Goal: Transaction & Acquisition: Purchase product/service

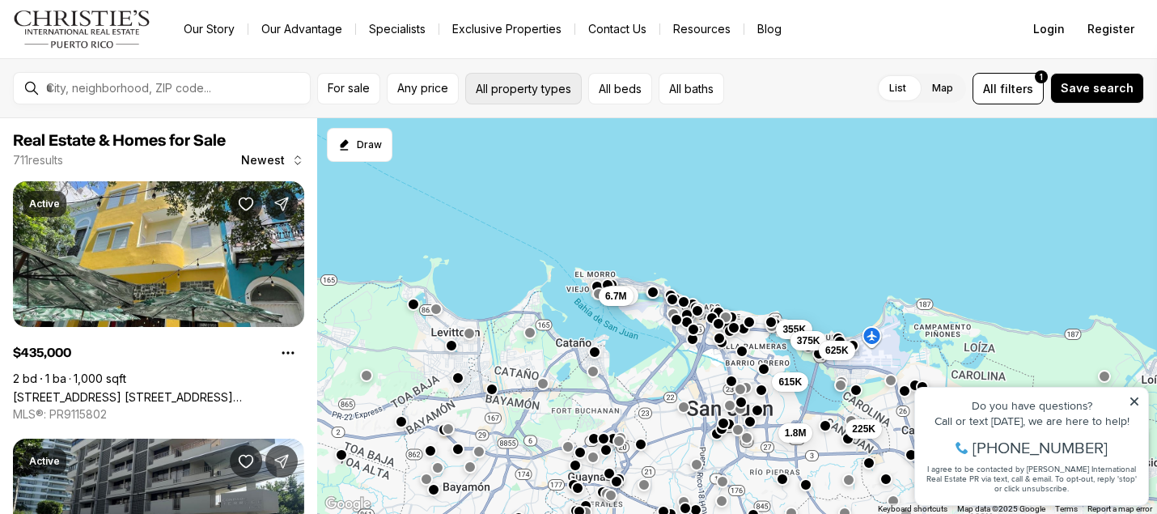
click at [562, 88] on button "All property types" at bounding box center [523, 89] width 117 height 32
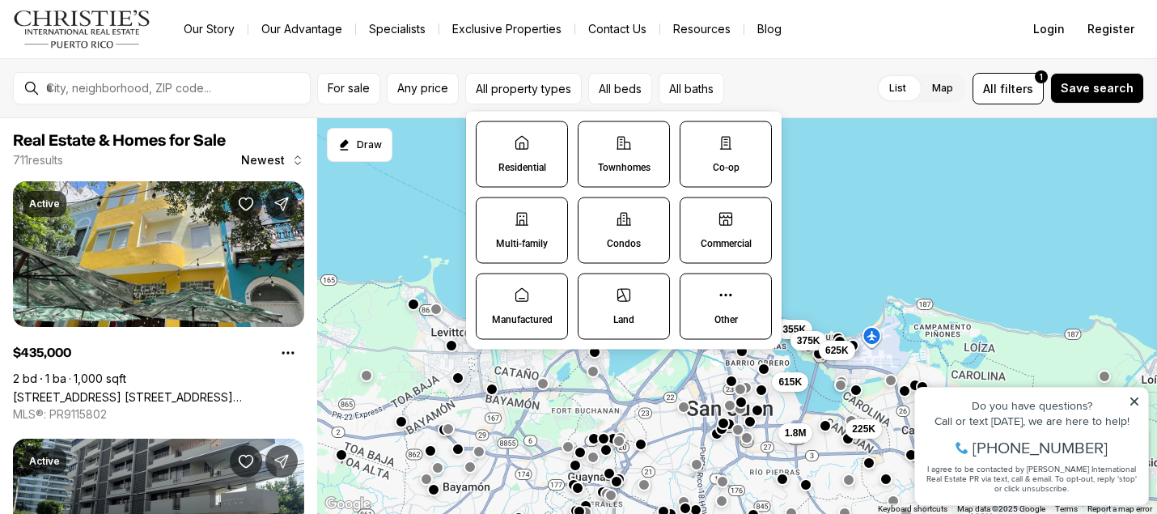
click at [627, 160] on label "Townhomes" at bounding box center [624, 154] width 92 height 66
click at [595, 138] on button "Townhomes" at bounding box center [586, 130] width 16 height 16
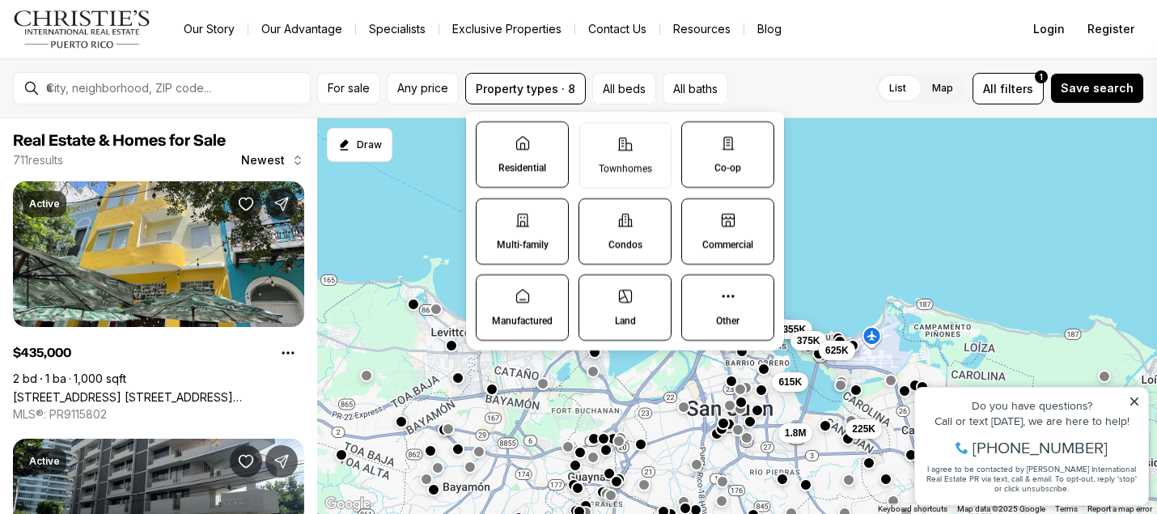
click at [700, 160] on label "Co-op" at bounding box center [727, 154] width 93 height 66
click at [698, 138] on button "Co-op" at bounding box center [690, 130] width 16 height 16
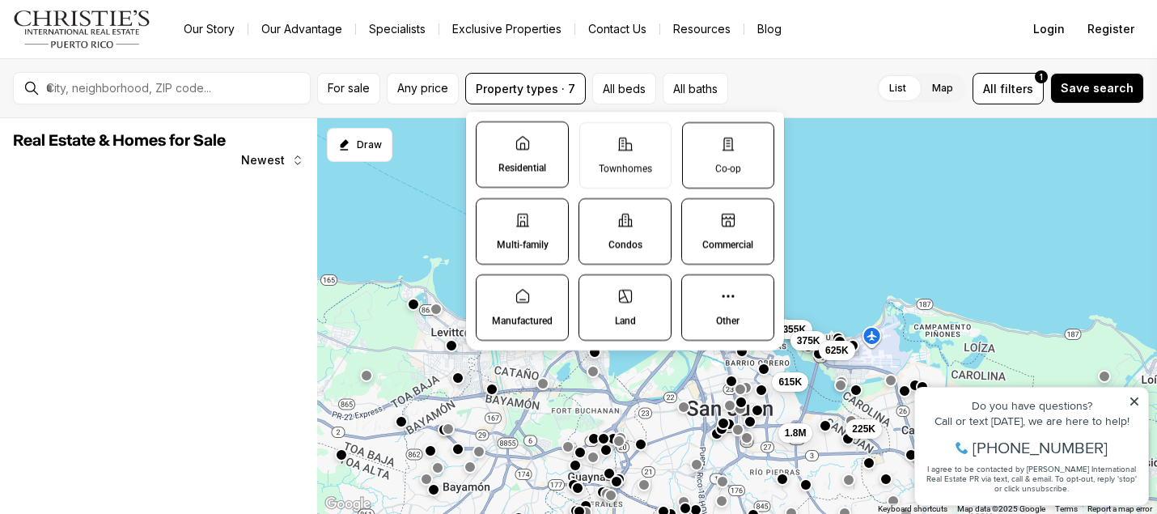
click at [713, 155] on label "Co-op" at bounding box center [728, 155] width 92 height 66
click at [699, 139] on button "Co-op" at bounding box center [691, 131] width 16 height 16
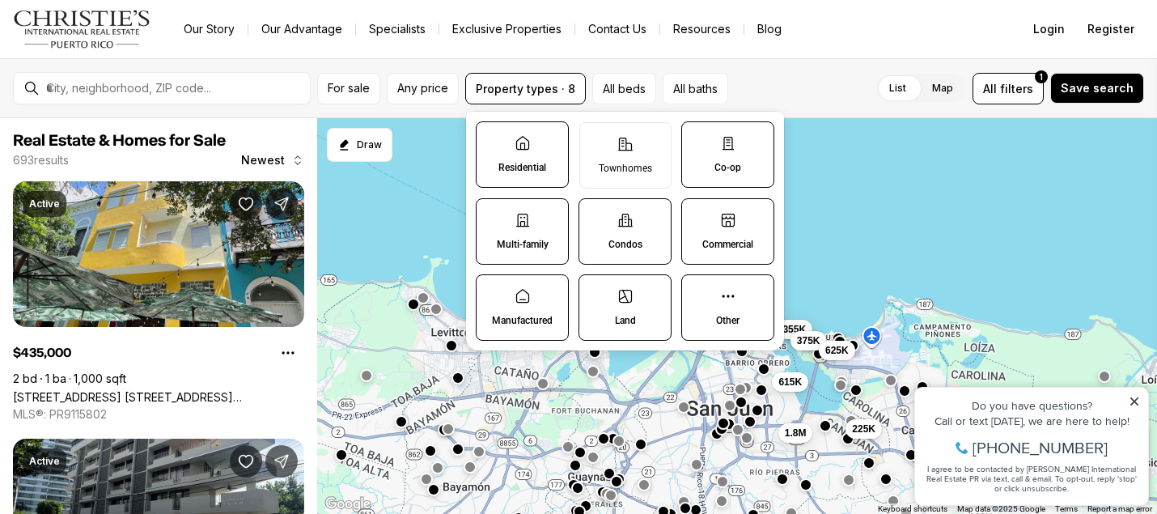
click at [545, 167] on p "Residential" at bounding box center [522, 167] width 48 height 13
click at [493, 138] on button "Residential" at bounding box center [485, 130] width 16 height 16
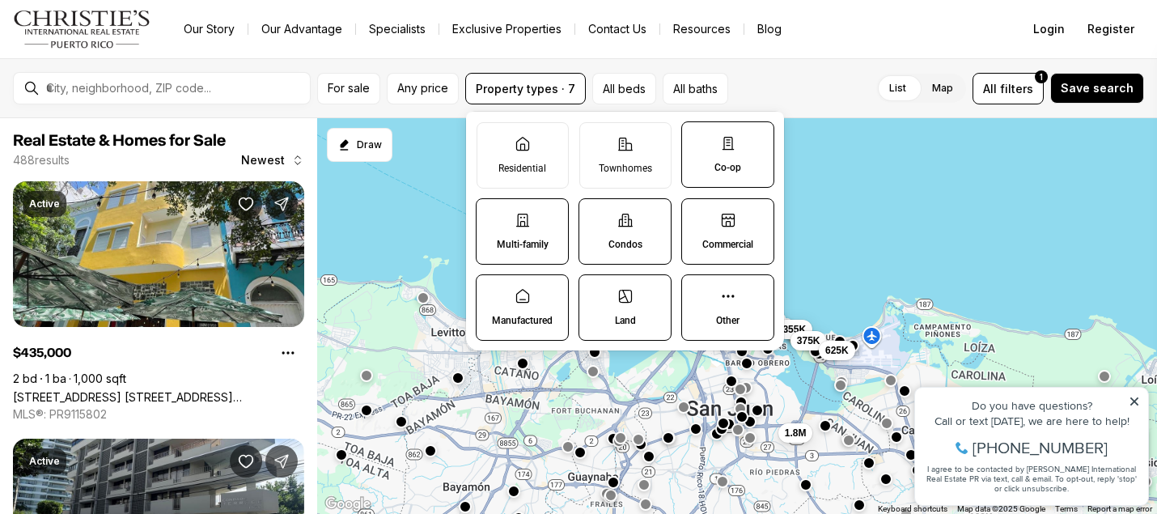
click at [537, 254] on label "Multi-family" at bounding box center [522, 231] width 93 height 66
click at [493, 215] on button "Multi-family" at bounding box center [485, 207] width 16 height 16
click at [632, 251] on label "Condos" at bounding box center [624, 231] width 93 height 66
click at [595, 215] on button "Condos" at bounding box center [587, 207] width 16 height 16
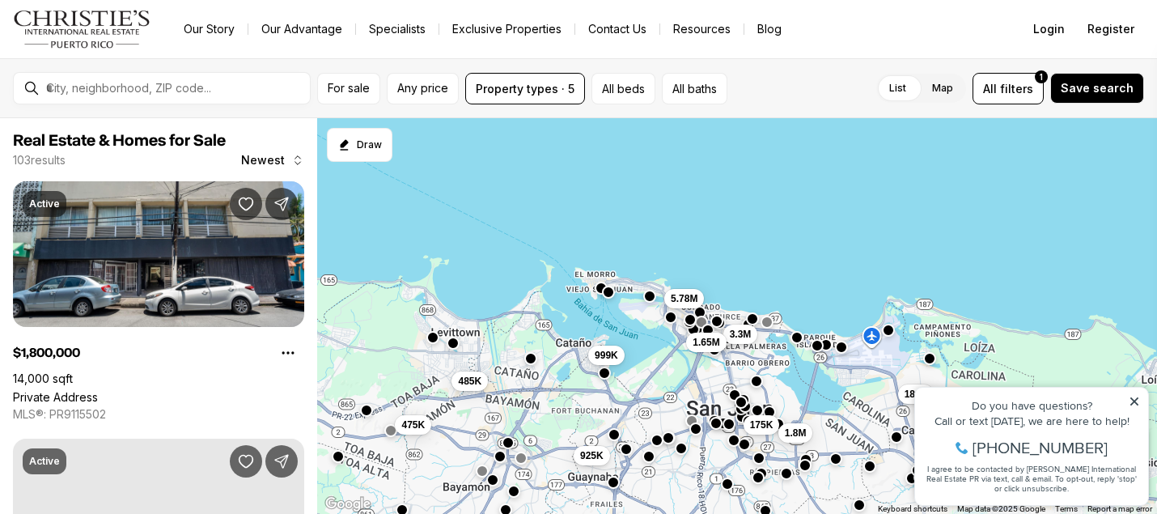
click at [756, 84] on div "List Map List Map All filters 1 Save search" at bounding box center [939, 89] width 410 height 32
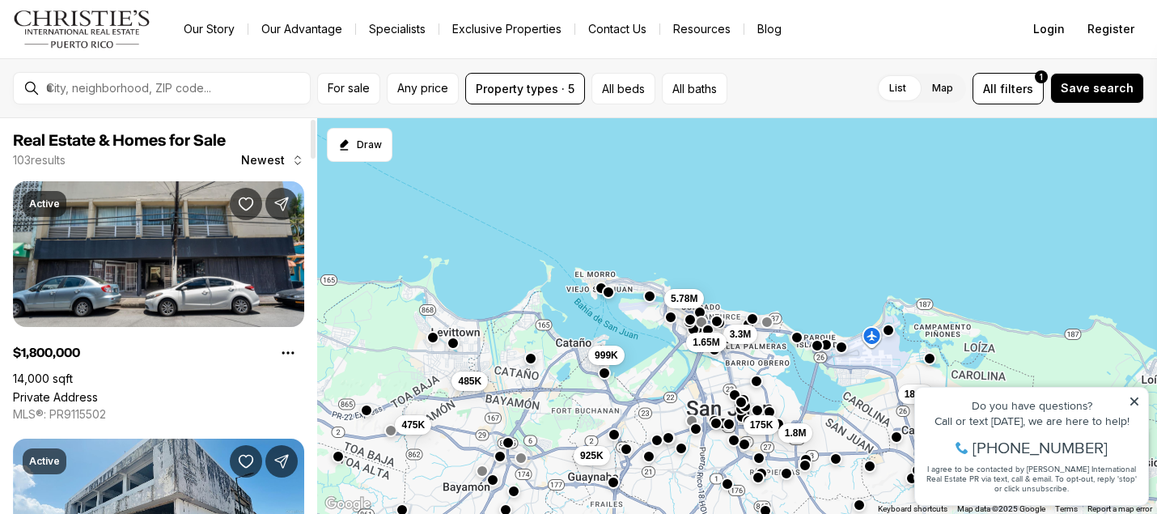
click at [280, 161] on span "Newest" at bounding box center [263, 160] width 44 height 13
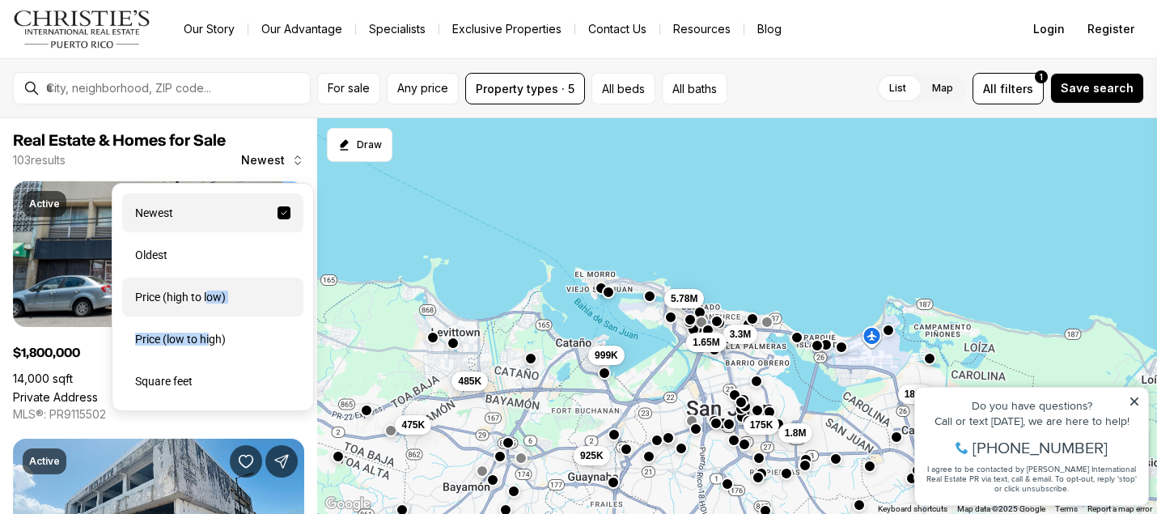
drag, startPoint x: 212, startPoint y: 340, endPoint x: 210, endPoint y: 303, distance: 36.5
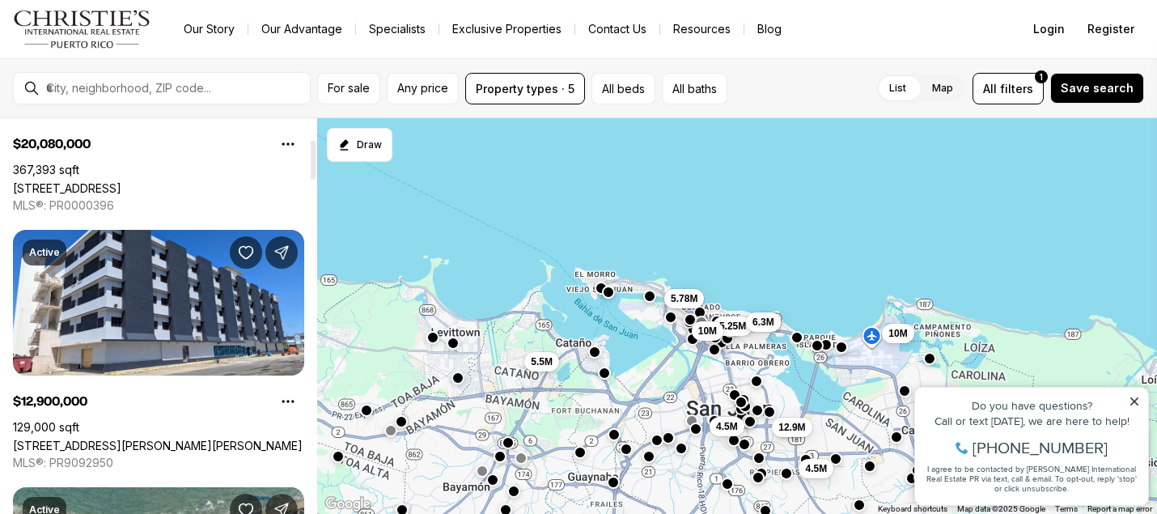
scroll to position [210, 0]
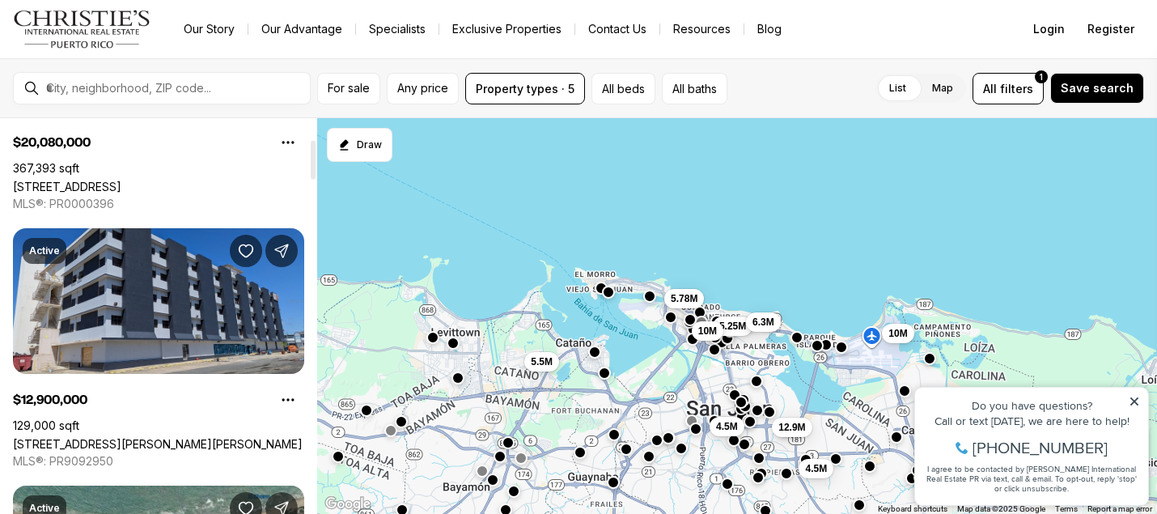
click at [142, 437] on link "602 BARBOSA AVE, SAN JUAN PR, 00926" at bounding box center [158, 444] width 290 height 14
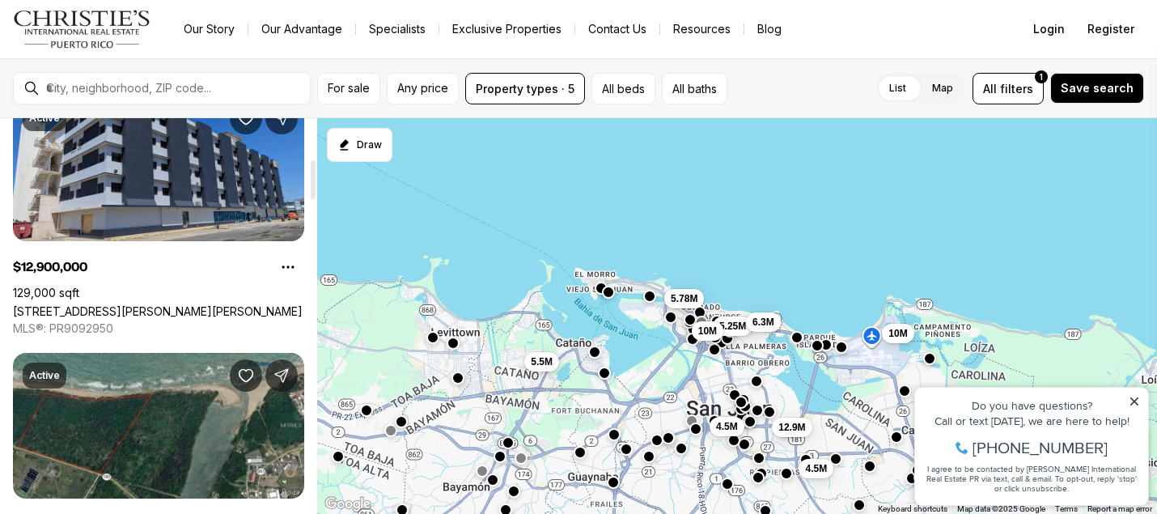
scroll to position [413, 0]
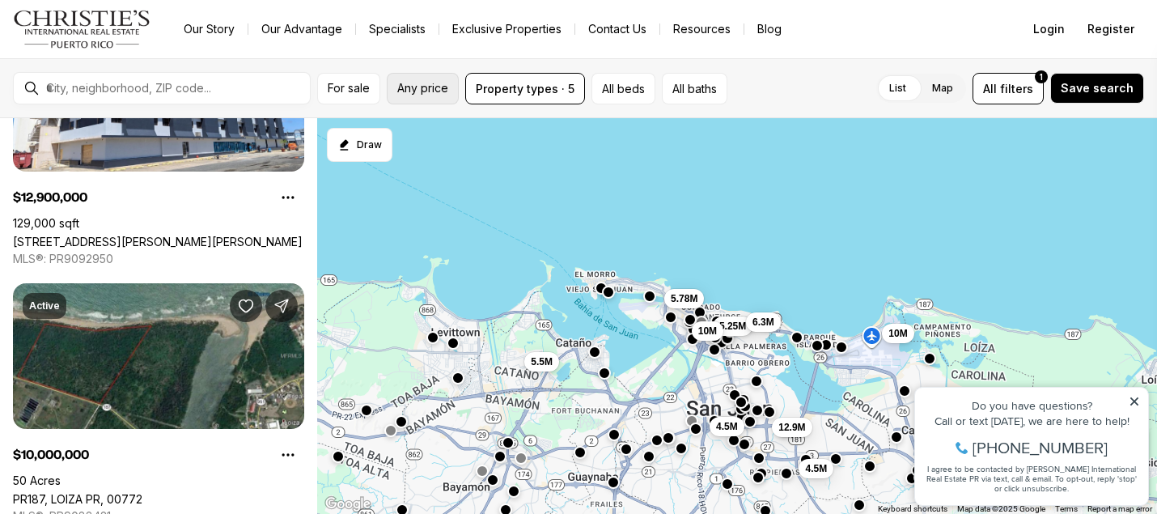
click at [419, 91] on span "Any price" at bounding box center [422, 88] width 51 height 13
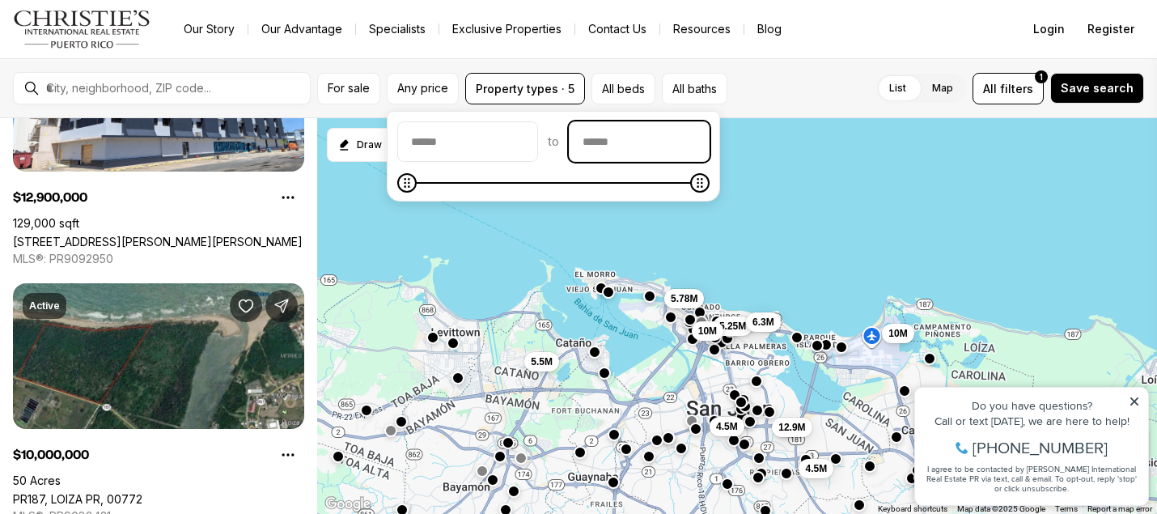
click at [628, 148] on input "priceMax" at bounding box center [639, 141] width 139 height 39
type input "********"
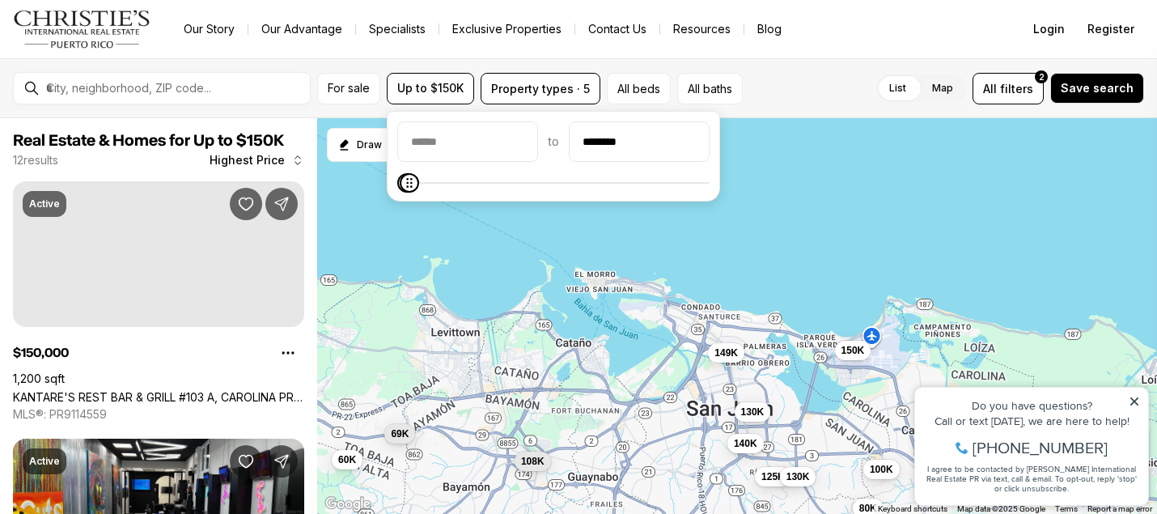
click at [824, 98] on div "List Map List Map All filters 2 Save search" at bounding box center [946, 89] width 395 height 32
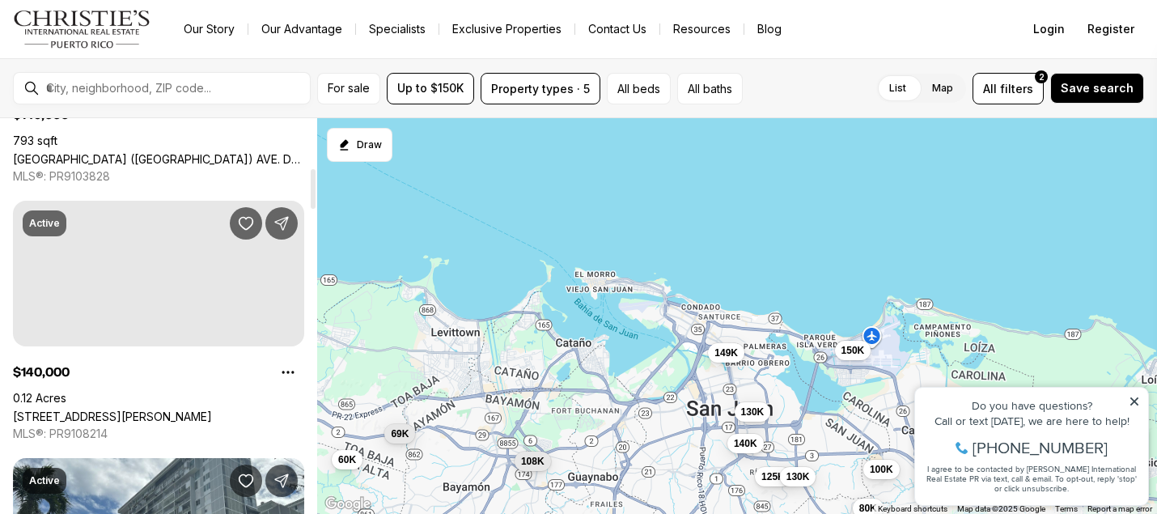
scroll to position [790, 0]
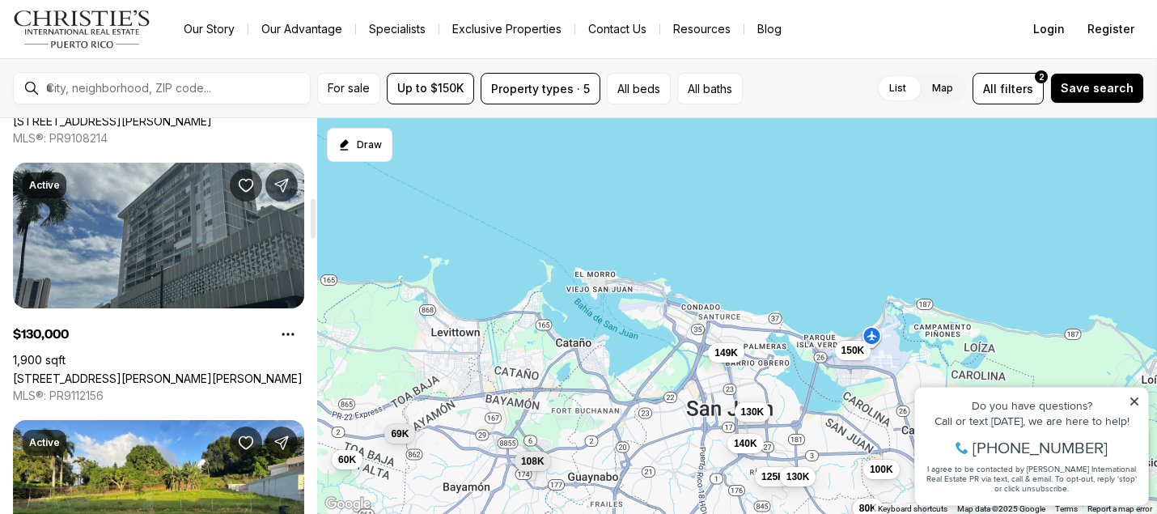
click at [196, 371] on link "[STREET_ADDRESS][PERSON_NAME][PERSON_NAME]" at bounding box center [158, 378] width 290 height 14
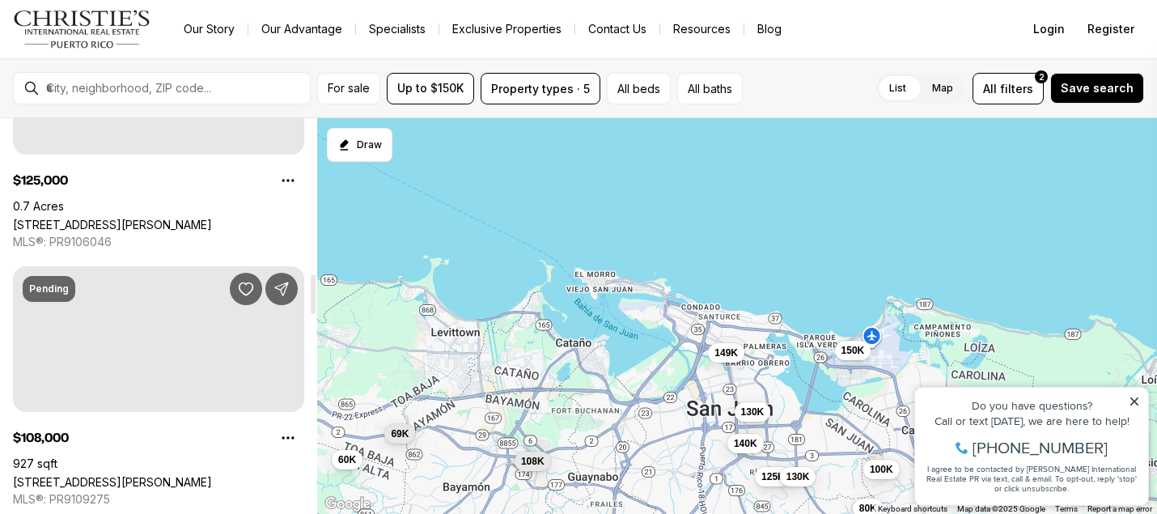
scroll to position [1551, 0]
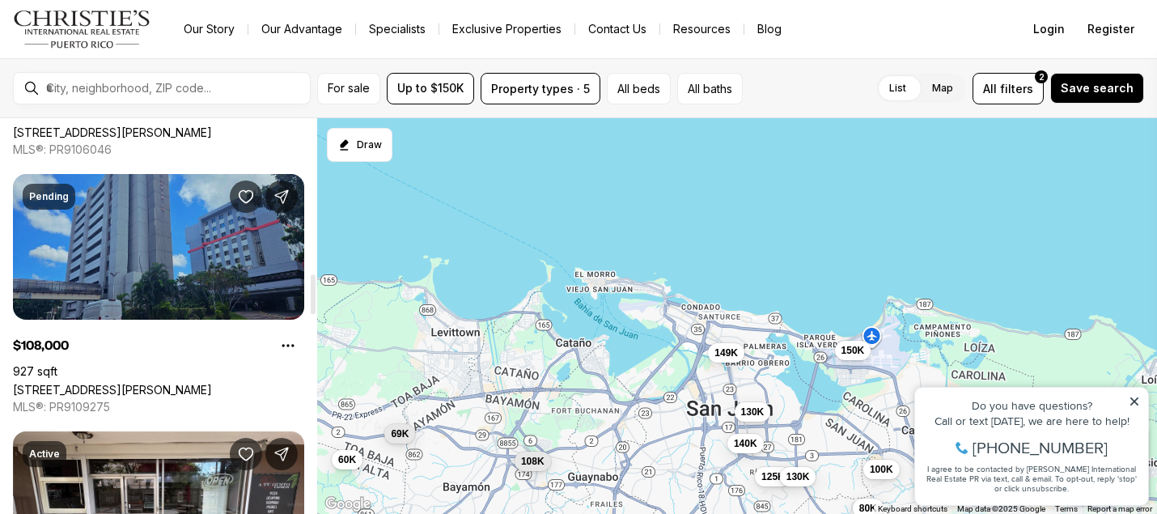
click at [176, 383] on link "57 SANTA CRUZ #1, BAYAMON PR, 00961" at bounding box center [112, 390] width 199 height 14
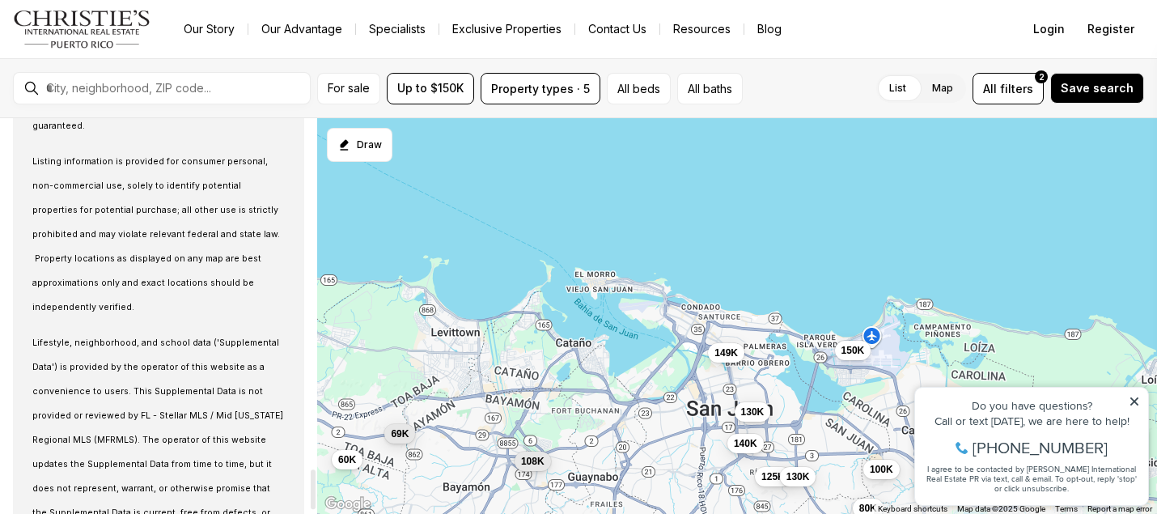
scroll to position [3538, 0]
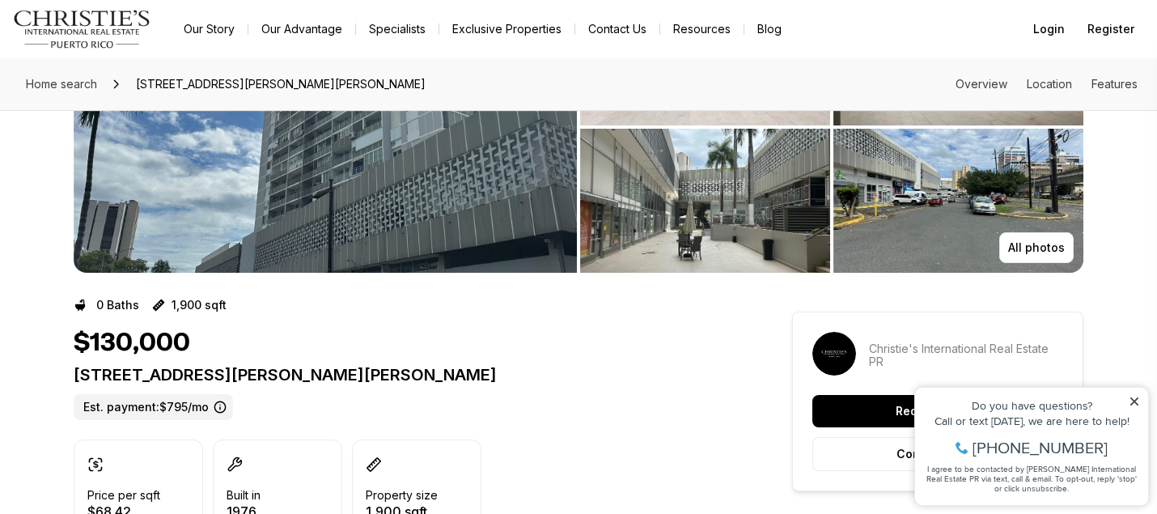
scroll to position [70, 0]
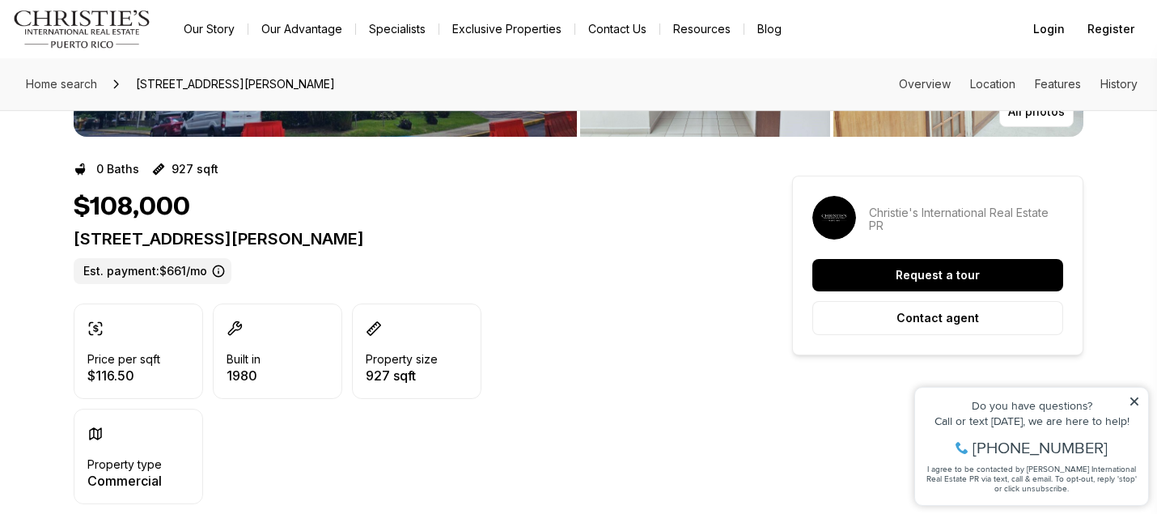
scroll to position [333, 0]
